Goal: Information Seeking & Learning: Compare options

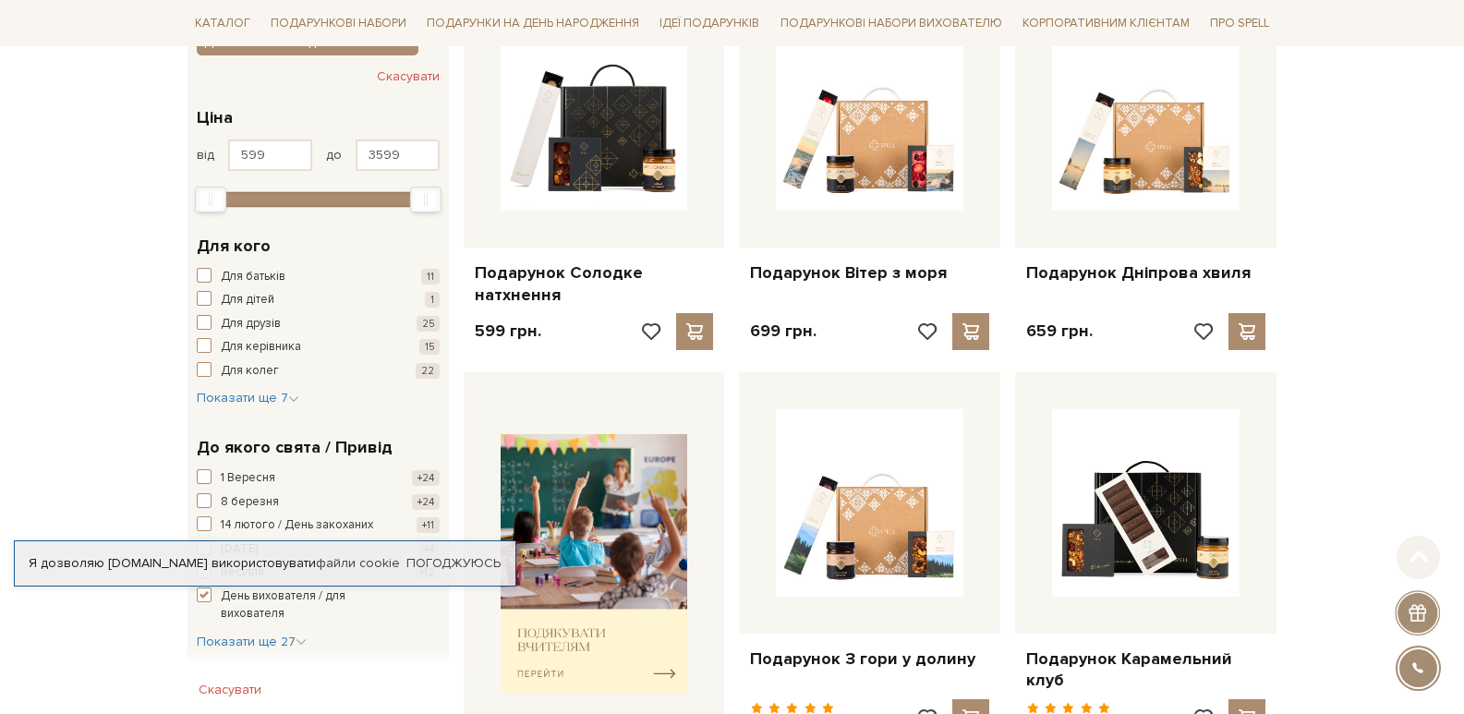
scroll to position [370, 0]
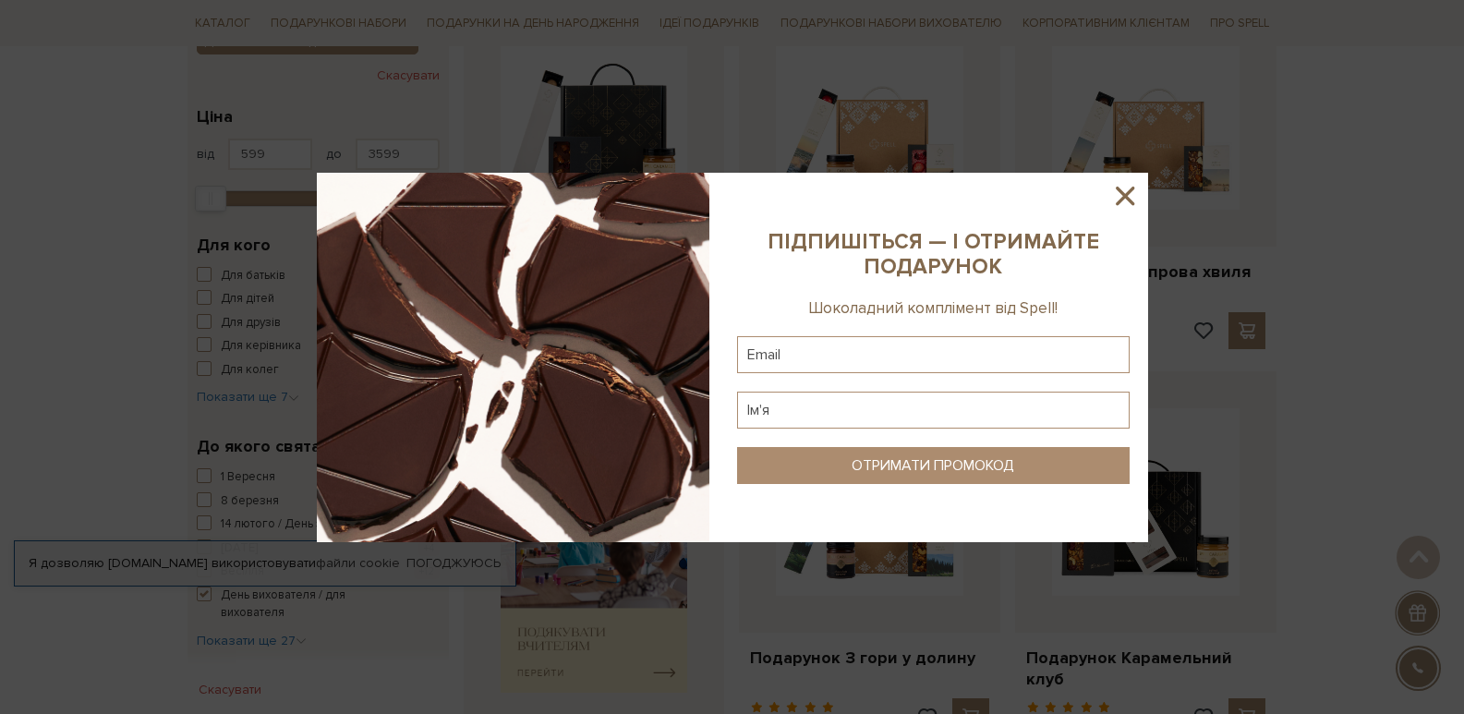
click at [1125, 193] on icon at bounding box center [1125, 195] width 31 height 31
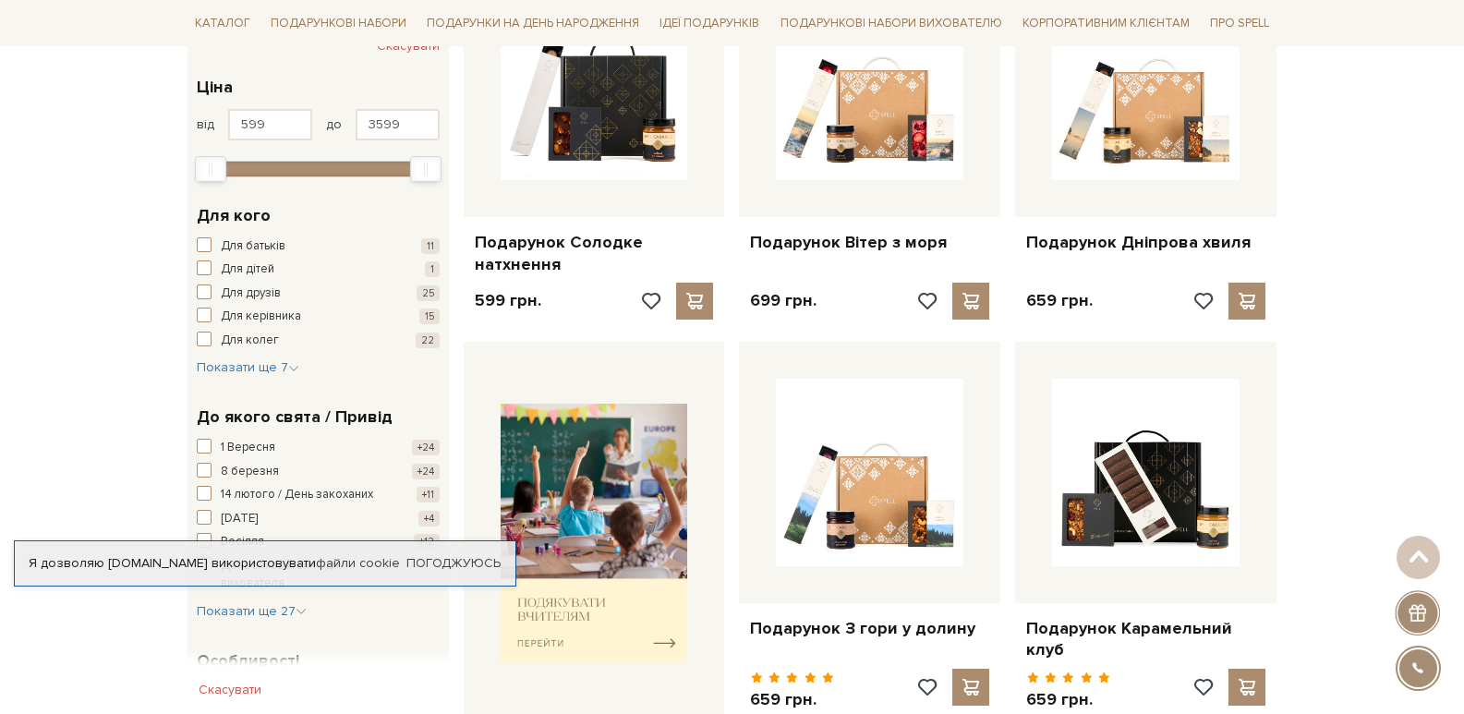
scroll to position [277, 0]
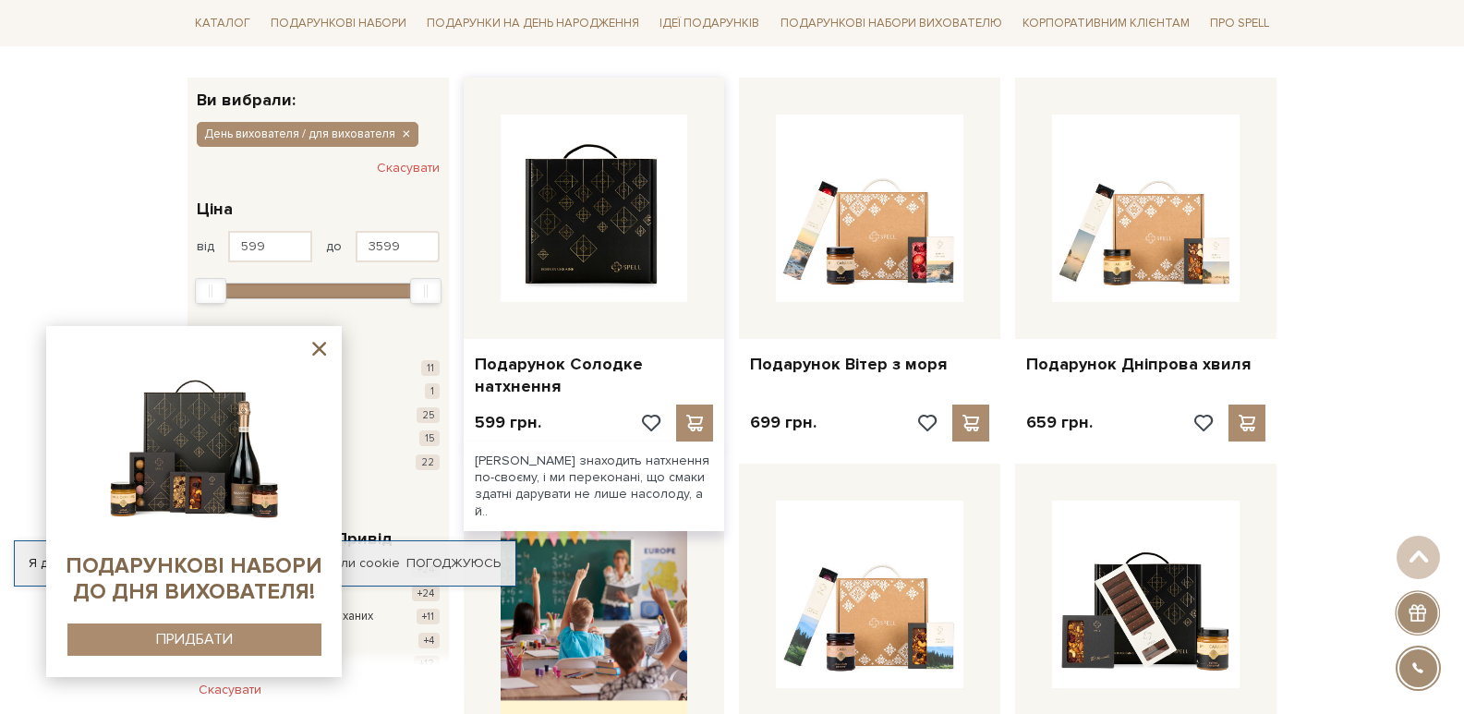
click at [604, 225] on img at bounding box center [595, 209] width 188 height 188
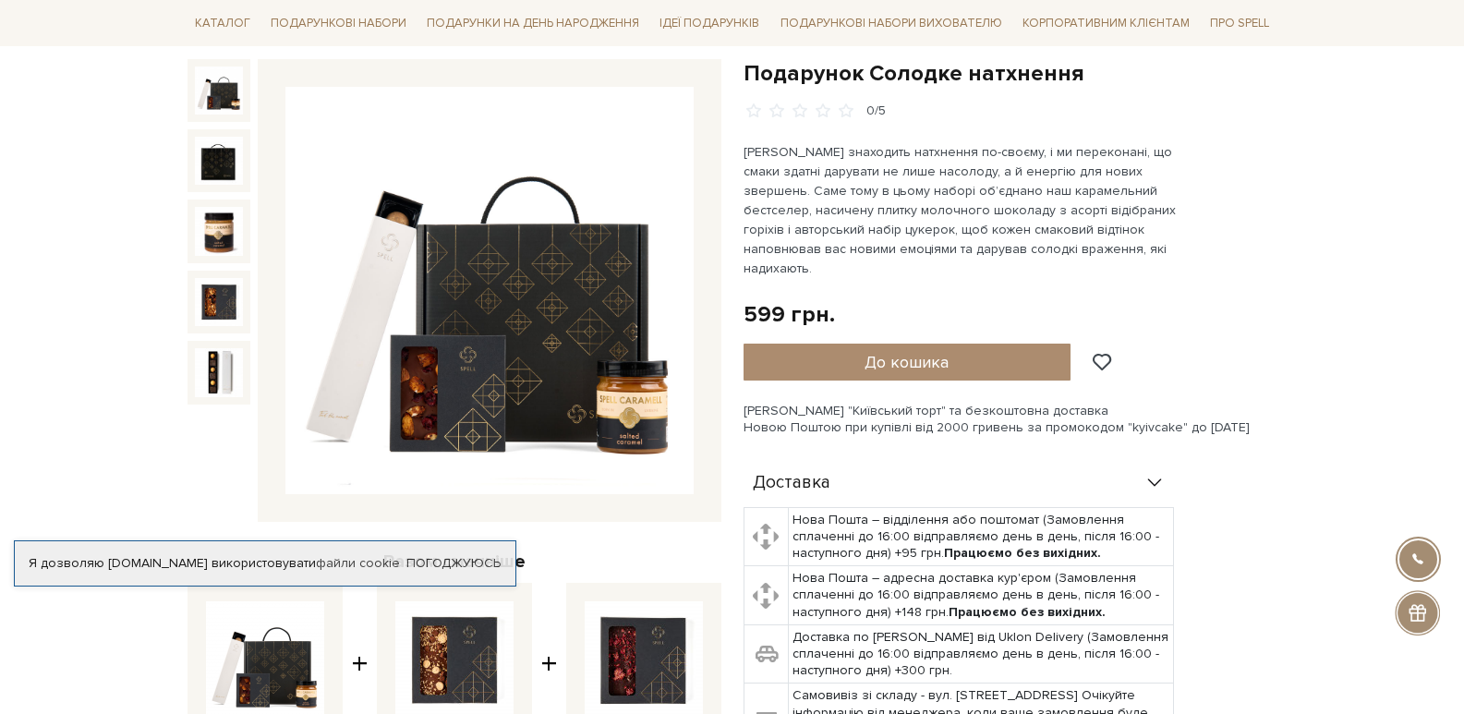
scroll to position [92, 0]
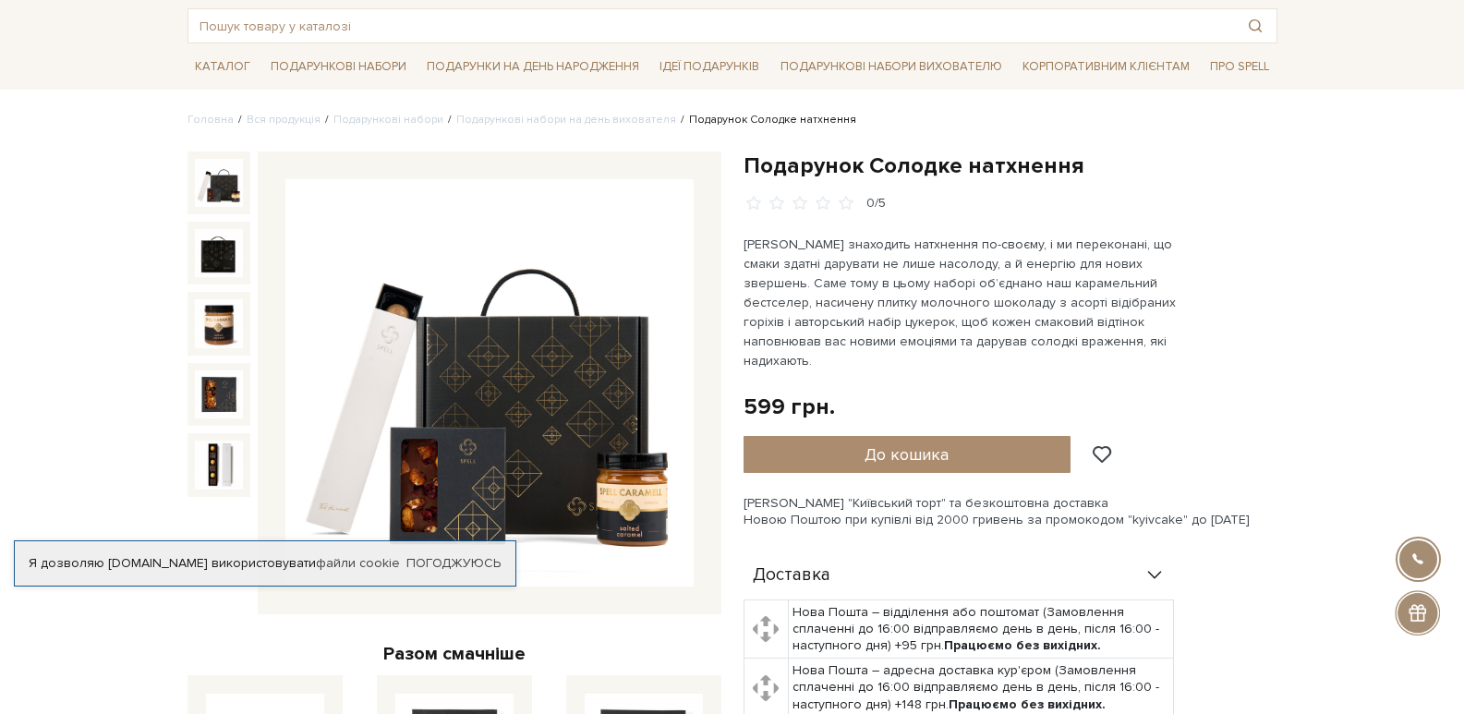
click at [454, 332] on img at bounding box center [489, 383] width 408 height 408
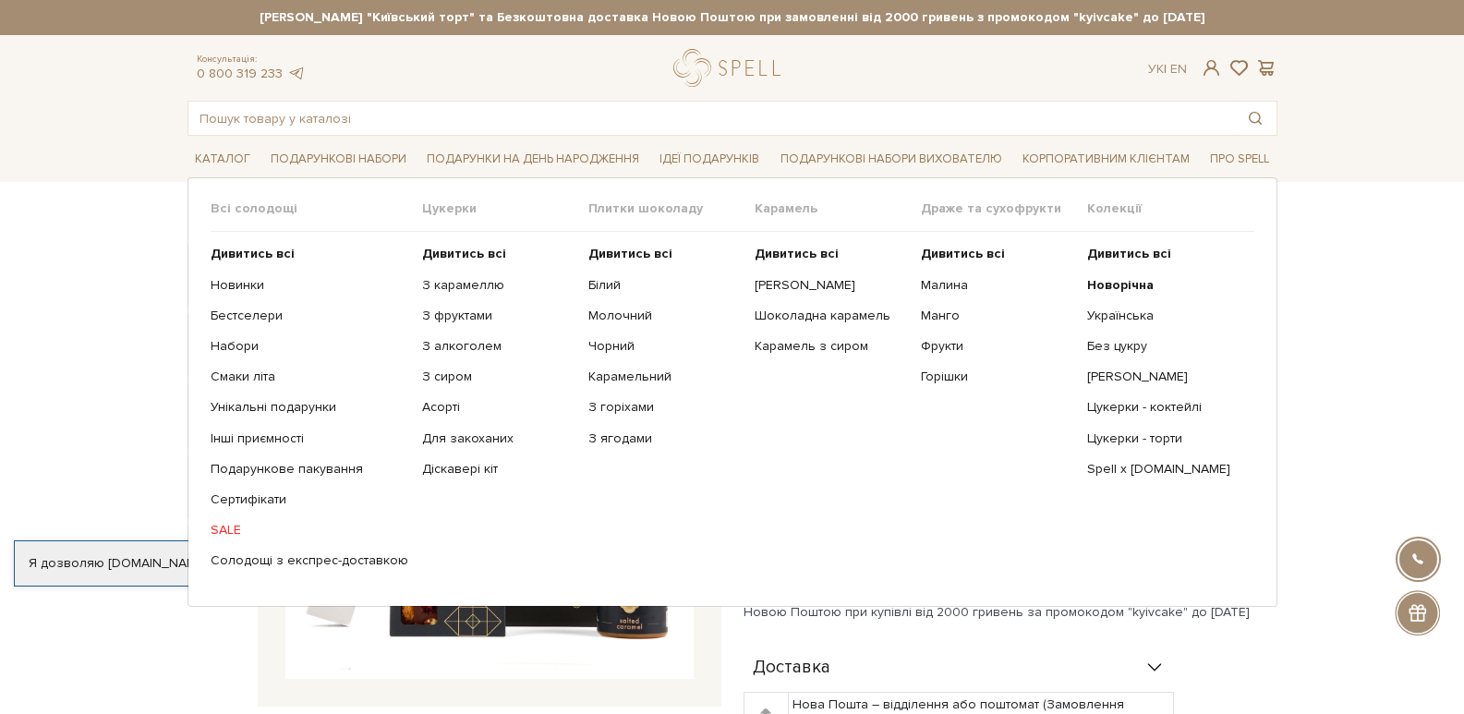
click at [226, 528] on link "SALE" at bounding box center [310, 530] width 198 height 17
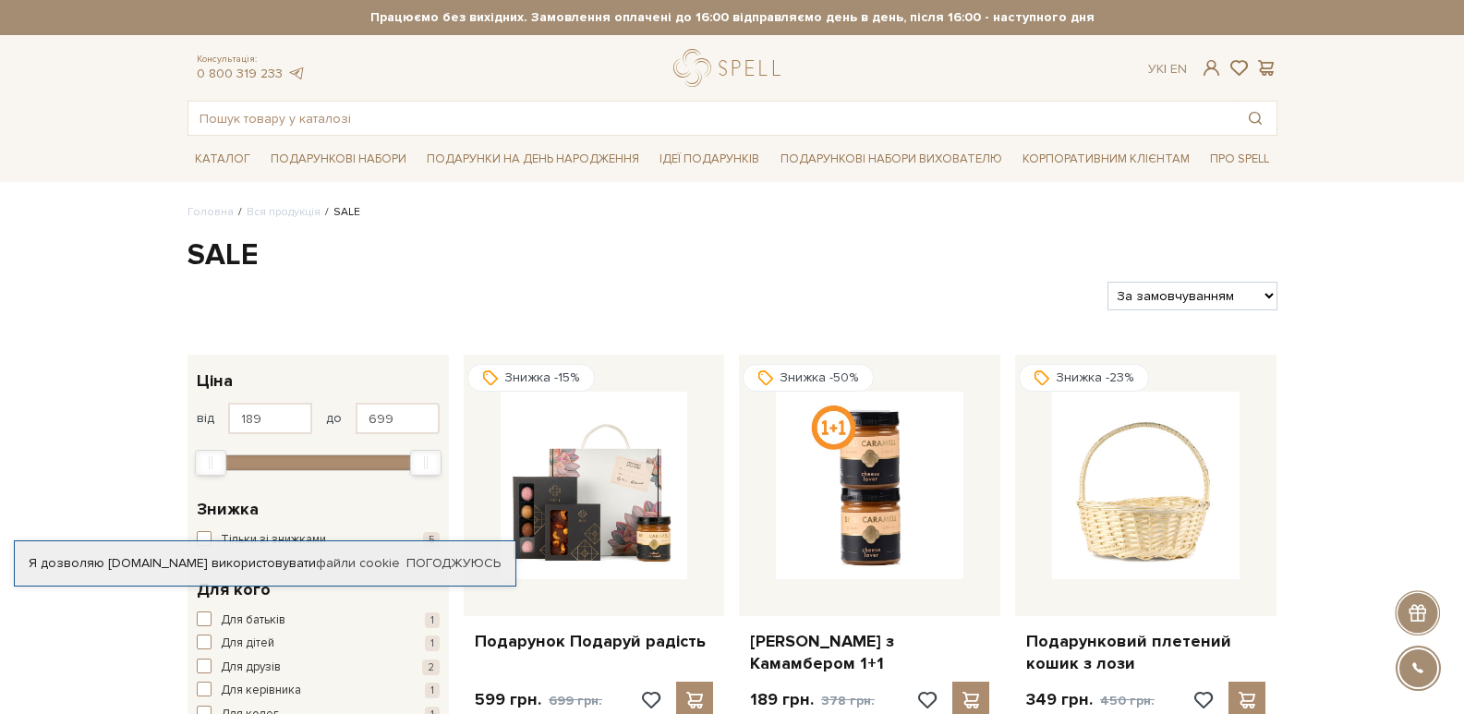
click at [1272, 304] on select "За замовчуванням За Ціною (зростання) За Ціною (зменшення) Новинки За популярні…" at bounding box center [1192, 296] width 169 height 29
select select "https://spellchocolate.com/our-productions/sale/?sort=p.price&order=ASC"
click at [1108, 282] on select "За замовчуванням За Ціною (зростання) За Ціною (зменшення) Новинки За популярні…" at bounding box center [1192, 296] width 169 height 29
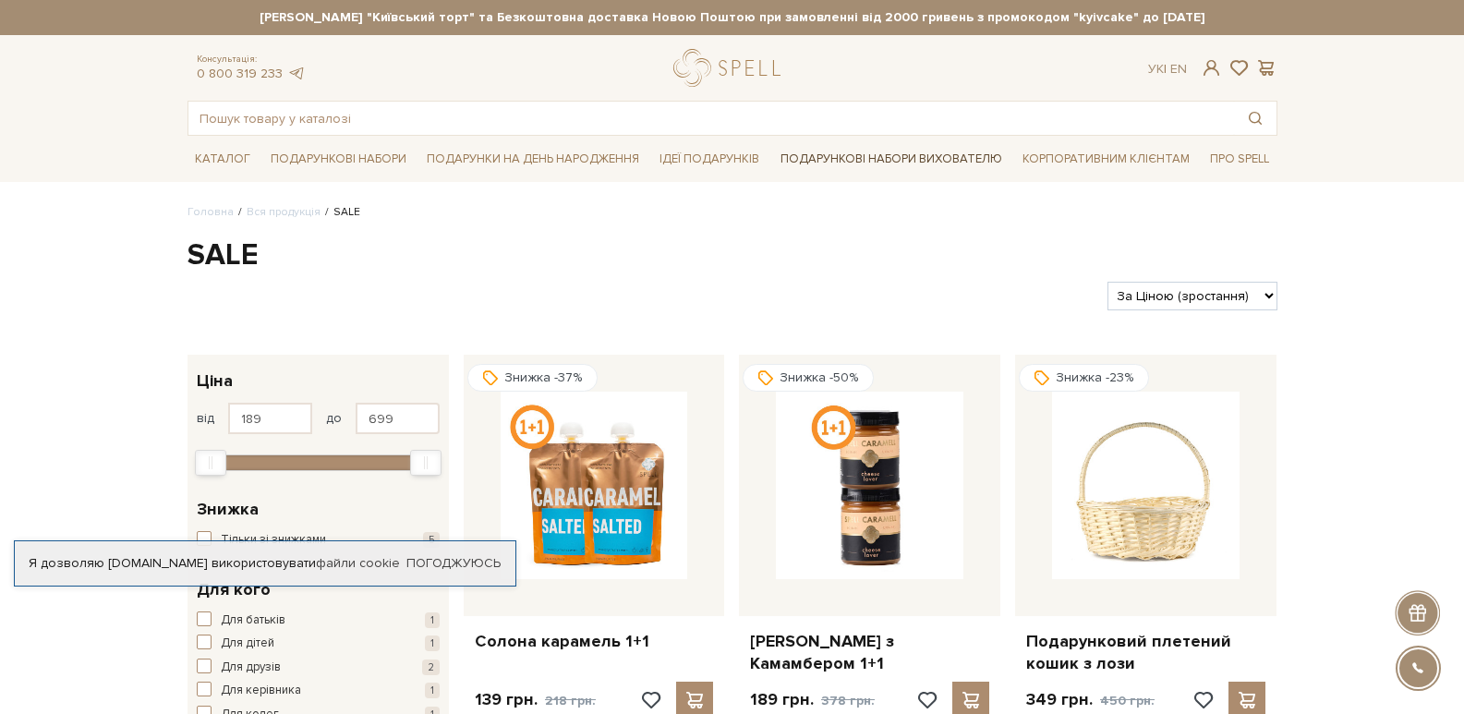
click at [945, 157] on link "Подарункові набори вихователю" at bounding box center [891, 158] width 237 height 31
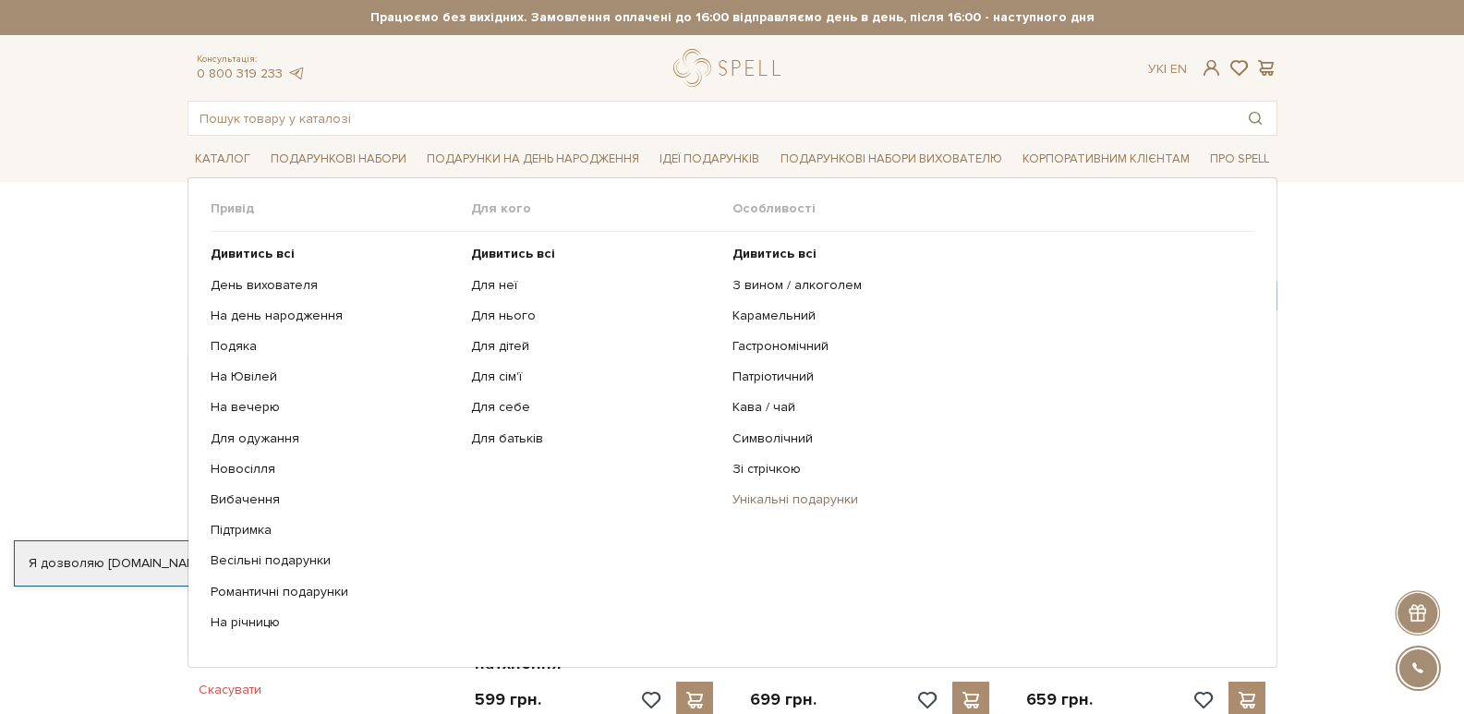
click at [803, 498] on link "Унікальні подарунки" at bounding box center [987, 500] width 508 height 17
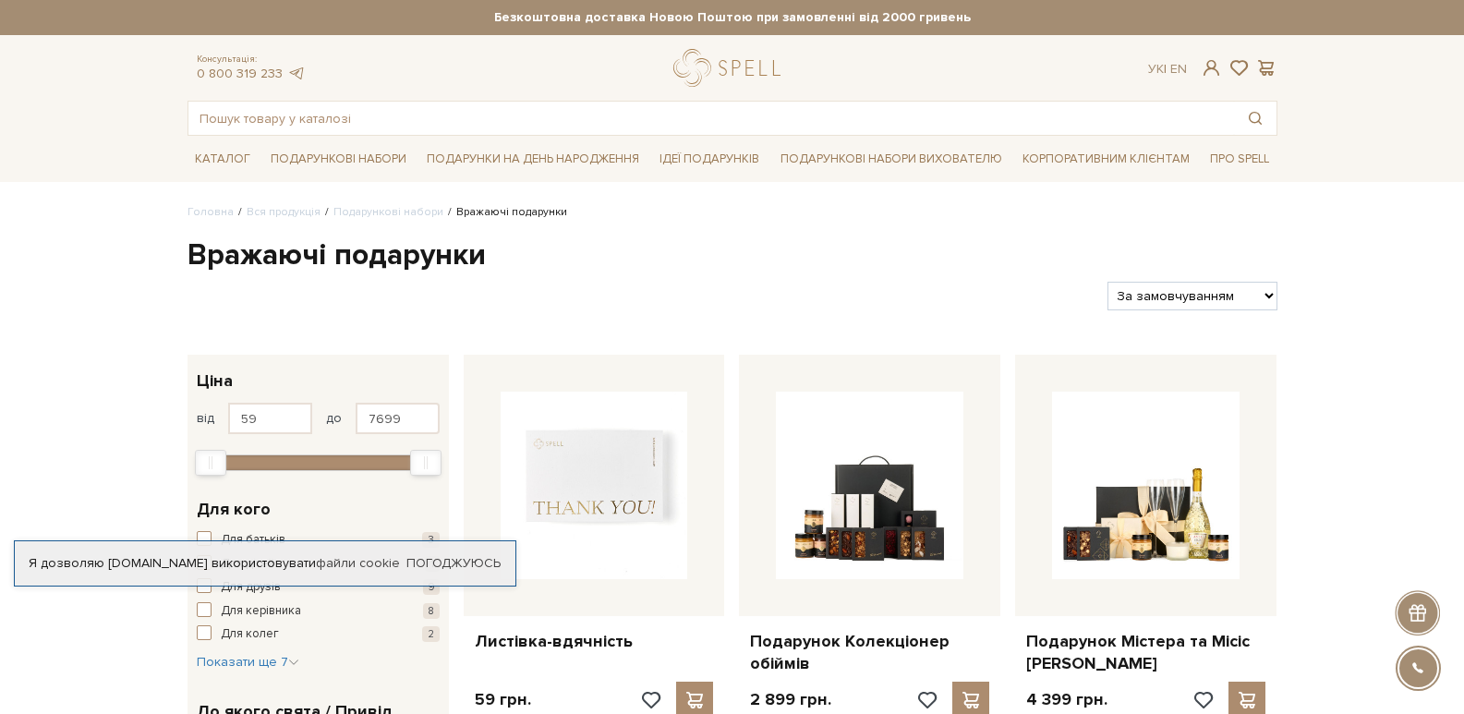
click at [1266, 295] on select "За замовчуванням За Ціною (зростання) За Ціною (зменшення) Новинки За популярні…" at bounding box center [1192, 296] width 169 height 29
select select "[URL][DOMAIN_NAME]"
click at [1108, 282] on select "За замовчуванням За Ціною (зростання) За Ціною (зменшення) Новинки За популярні…" at bounding box center [1192, 296] width 169 height 29
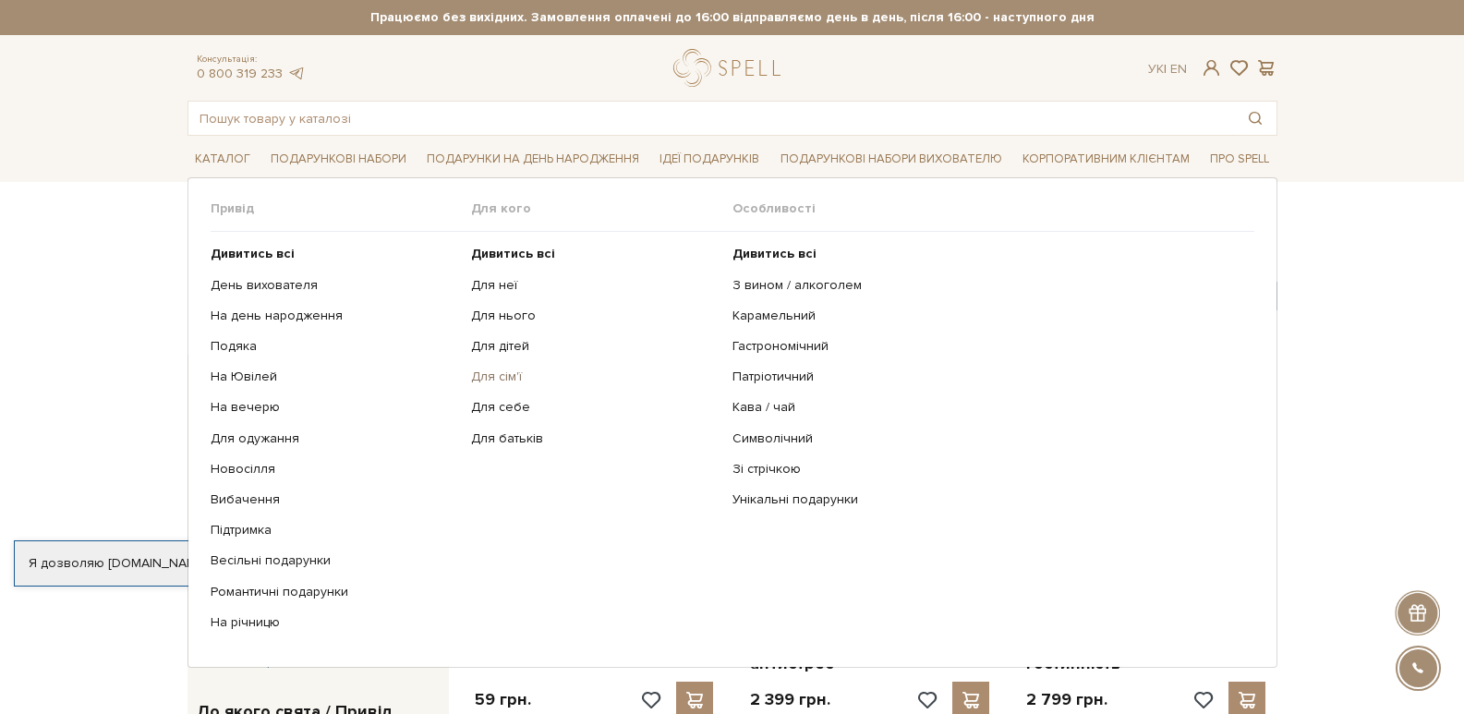
click at [486, 374] on link "Для сім'ї" at bounding box center [595, 377] width 248 height 17
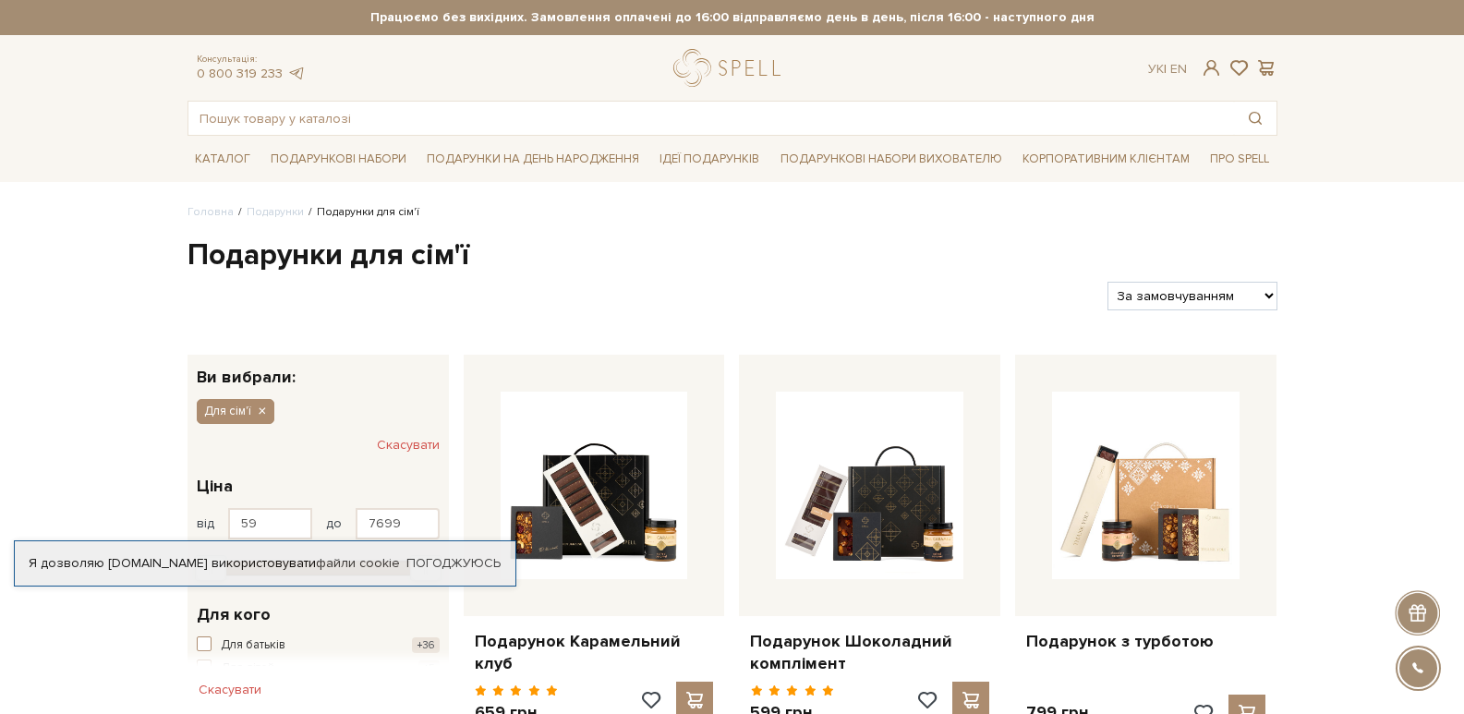
drag, startPoint x: 1266, startPoint y: 295, endPoint x: 1262, endPoint y: 306, distance: 11.7
click at [1266, 295] on select "За замовчуванням За Ціною (зростання) За Ціною (зменшення) Новинки За популярні…" at bounding box center [1192, 296] width 169 height 29
select select "[URL][DOMAIN_NAME]"
click at [1108, 282] on select "За замовчуванням За Ціною (зростання) За Ціною (зменшення) Новинки За популярні…" at bounding box center [1192, 296] width 169 height 29
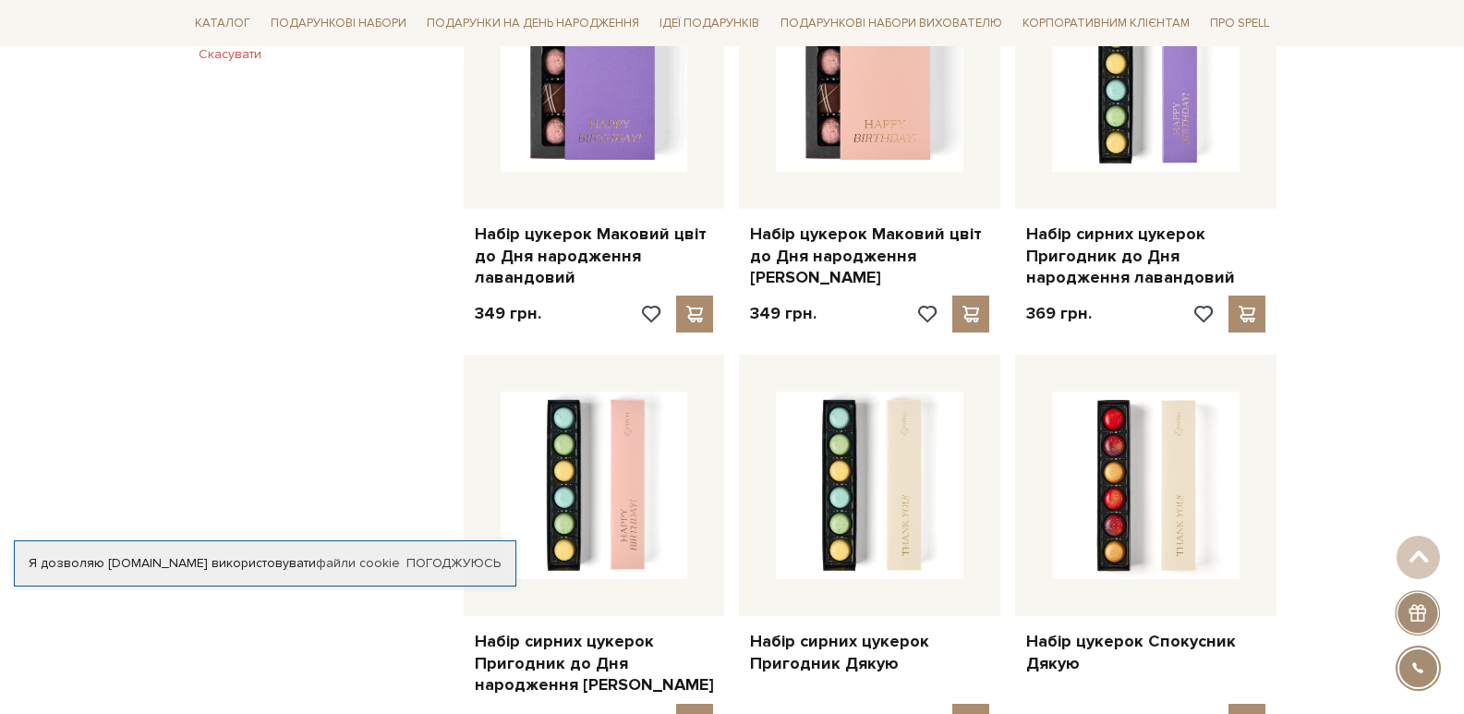
scroll to position [739, 0]
